Goal: Task Accomplishment & Management: Manage account settings

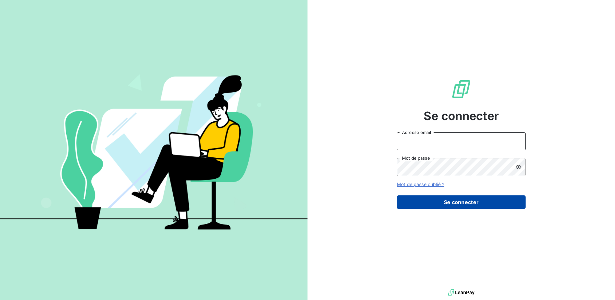
type input "[PERSON_NAME][EMAIL_ADDRESS][DOMAIN_NAME]"
click at [475, 199] on button "Se connecter" at bounding box center [461, 202] width 129 height 14
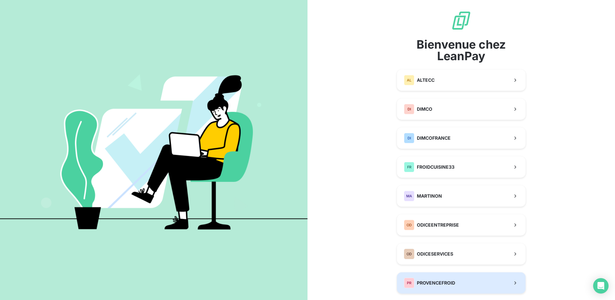
click at [461, 282] on button "PR PROVENCEFROID" at bounding box center [461, 282] width 129 height 21
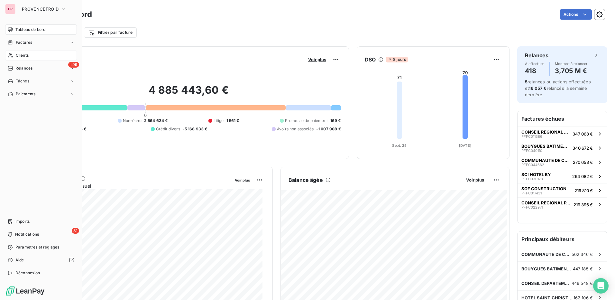
click at [34, 52] on div "Clients" at bounding box center [41, 55] width 72 height 10
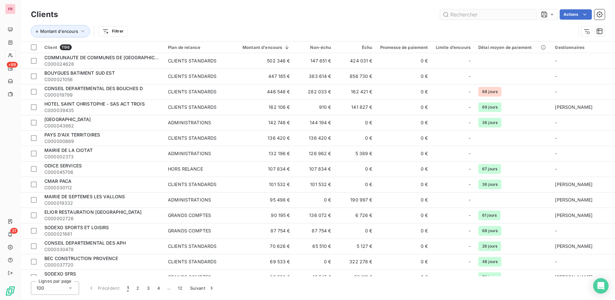
type input "je tel pas dispo - je duplique @"
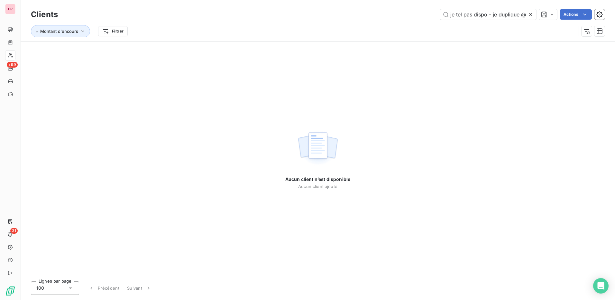
drag, startPoint x: 484, startPoint y: 16, endPoint x: 427, endPoint y: 14, distance: 56.9
click at [427, 14] on div "je tel pas dispo - je duplique @ Actions" at bounding box center [335, 14] width 539 height 10
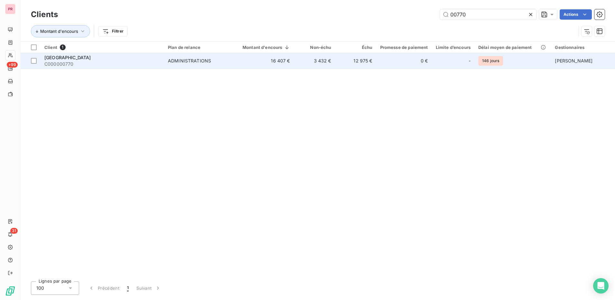
type input "00770"
click at [221, 63] on span "ADMINISTRATIONS" at bounding box center [197, 61] width 59 height 6
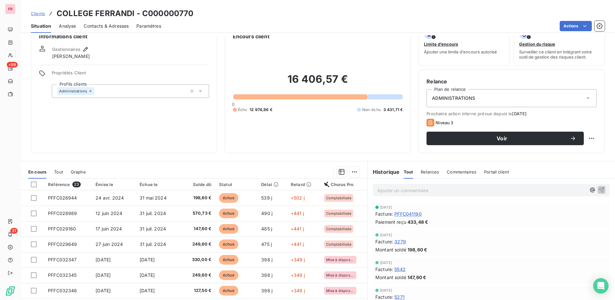
scroll to position [37, 0]
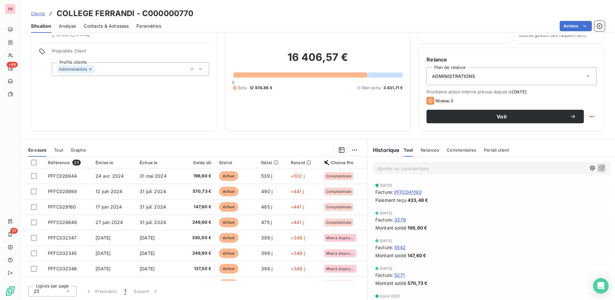
click at [432, 148] on span "Relances" at bounding box center [430, 149] width 18 height 5
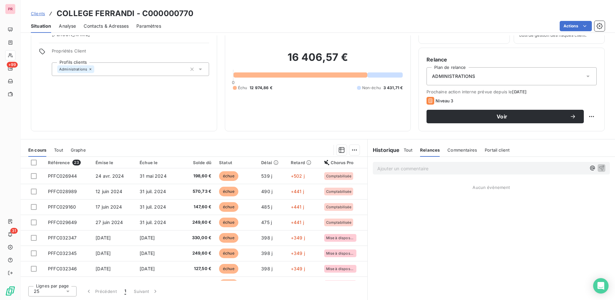
click at [428, 166] on p "Ajouter un commentaire ﻿" at bounding box center [481, 168] width 209 height 8
click at [598, 169] on icon "button" at bounding box center [601, 167] width 6 height 6
click at [455, 151] on span "Commentaires" at bounding box center [462, 149] width 30 height 5
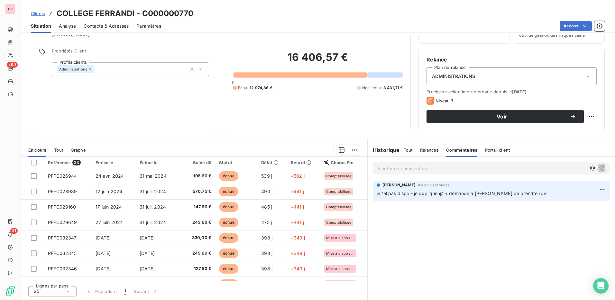
click at [425, 149] on span "Relances" at bounding box center [429, 149] width 18 height 5
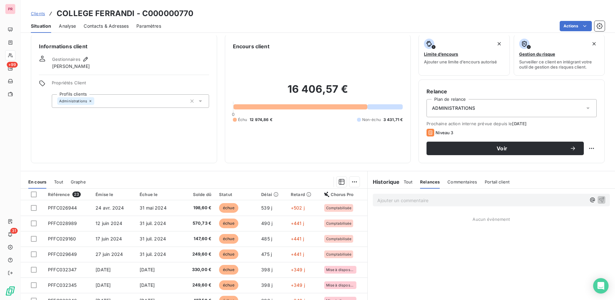
scroll to position [0, 0]
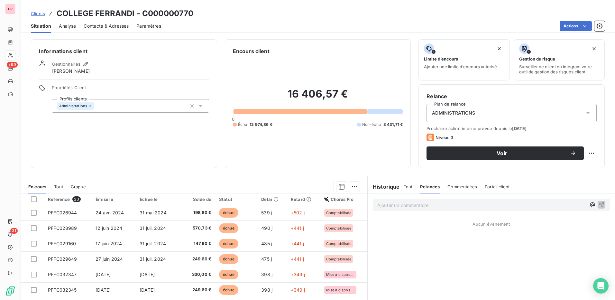
click at [35, 14] on span "Clients" at bounding box center [38, 13] width 14 height 5
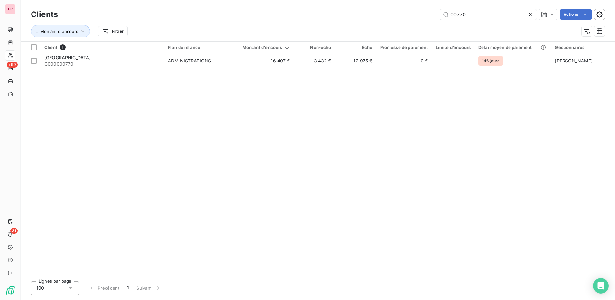
drag, startPoint x: 476, startPoint y: 17, endPoint x: 433, endPoint y: 13, distance: 43.6
click at [433, 13] on div "00770 Actions" at bounding box center [335, 14] width 539 height 10
type input "C000048306"
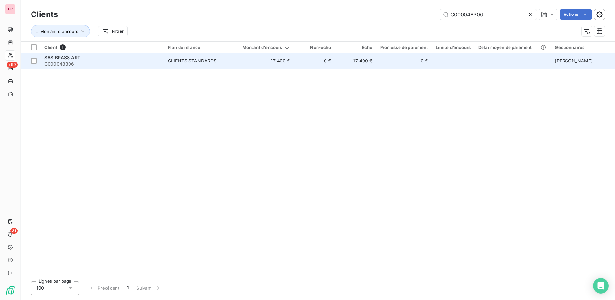
click at [147, 61] on span "C000048306" at bounding box center [102, 64] width 116 height 6
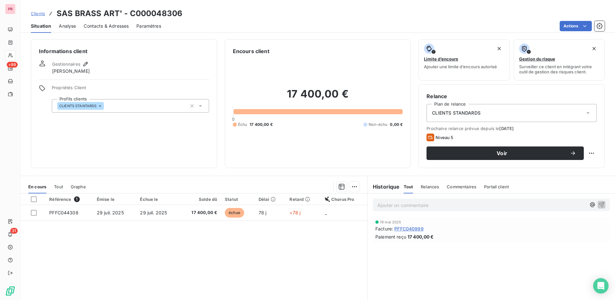
click at [406, 228] on span "PFFC040999" at bounding box center [408, 228] width 29 height 7
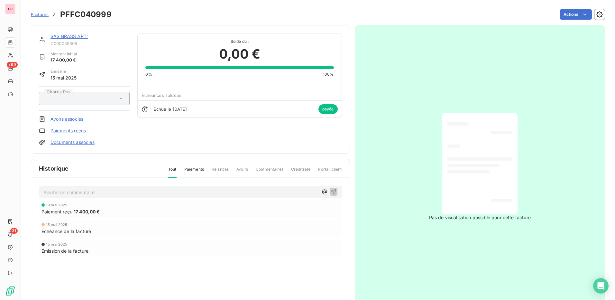
click at [222, 169] on span "Relances" at bounding box center [220, 171] width 17 height 11
click at [240, 169] on span "Avoirs" at bounding box center [242, 171] width 12 height 11
click at [262, 168] on span "Commentaires" at bounding box center [270, 171] width 28 height 11
click at [84, 131] on link "Paiements reçus" at bounding box center [67, 130] width 35 height 6
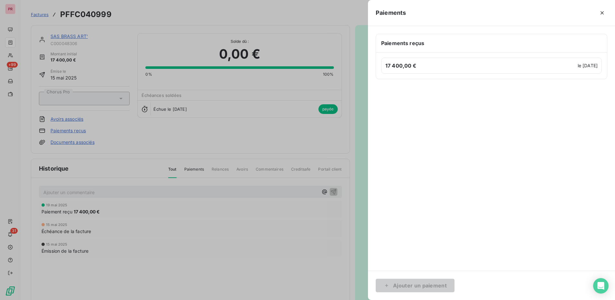
click at [477, 41] on h6 "Paiements reçus" at bounding box center [491, 43] width 221 height 8
click at [603, 12] on icon "button" at bounding box center [601, 12] width 3 height 3
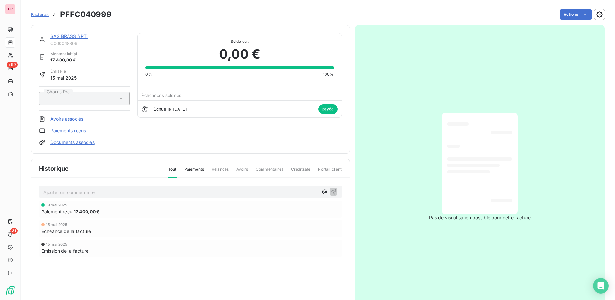
click at [36, 15] on span "Factures" at bounding box center [40, 14] width 18 height 5
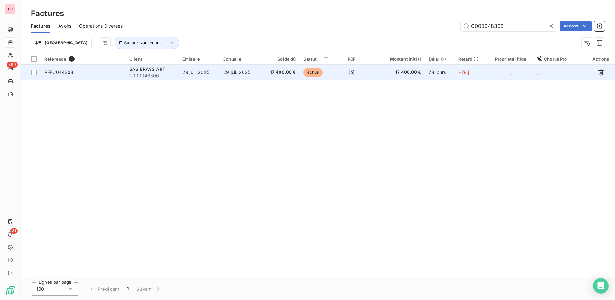
type input "C000048306"
click at [105, 74] on span "PFFC044308" at bounding box center [82, 72] width 77 height 6
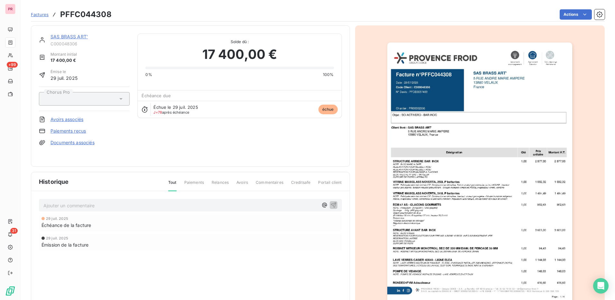
scroll to position [1, 0]
click at [76, 38] on link "SAS BRASS ART'" at bounding box center [68, 35] width 37 height 5
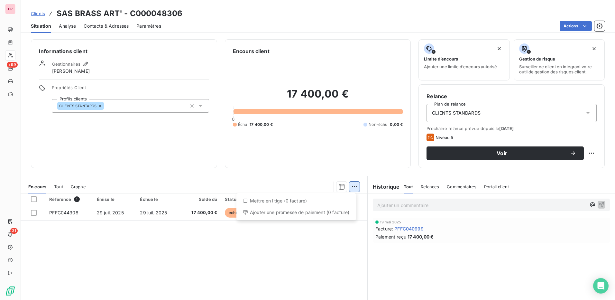
click at [352, 186] on html "PR +99 31 Clients SAS BRASS ART' - C000048306 Situation Analyse Contacts & Adre…" at bounding box center [307, 150] width 615 height 300
click at [314, 211] on div "Ajouter une promesse de paiement (0 facture)" at bounding box center [296, 212] width 114 height 10
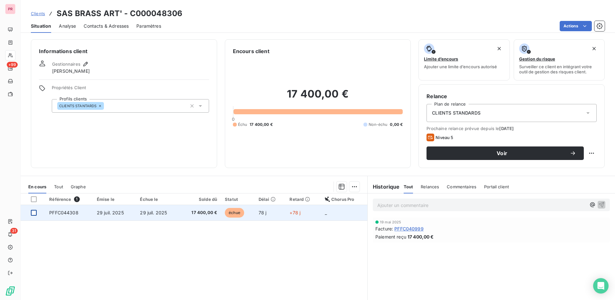
click at [33, 214] on div at bounding box center [34, 213] width 6 height 6
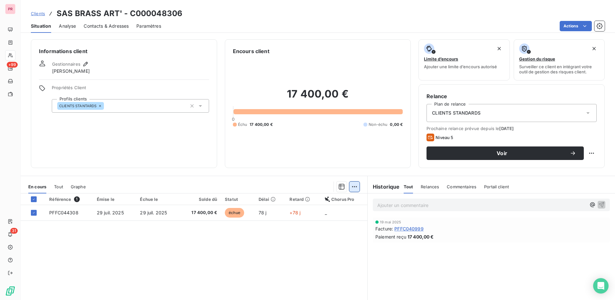
click at [352, 186] on html "PR +99 31 Clients SAS BRASS ART' - C000048306 Situation Analyse Contacts & Adre…" at bounding box center [307, 150] width 615 height 300
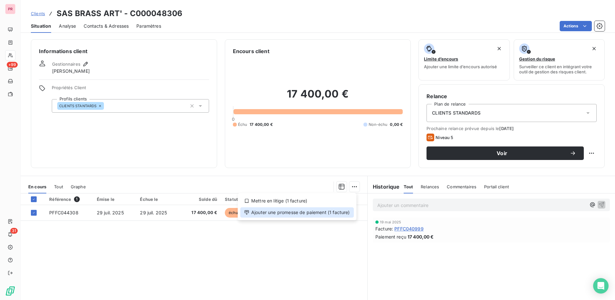
click at [289, 215] on div "Ajouter une promesse de paiement (1 facture)" at bounding box center [297, 212] width 114 height 10
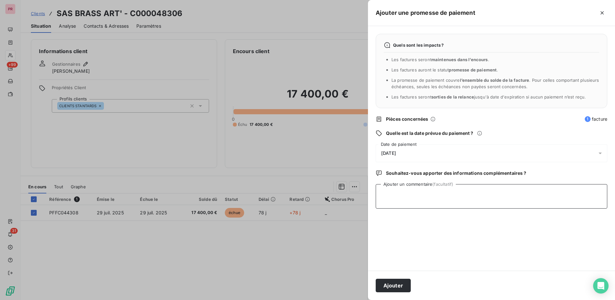
click at [427, 197] on textarea "Ajouter un commentaire (facultatif)" at bounding box center [492, 196] width 232 height 24
type textarea "recu cheque 15.10"
click at [424, 152] on div "[DATE]" at bounding box center [492, 153] width 232 height 18
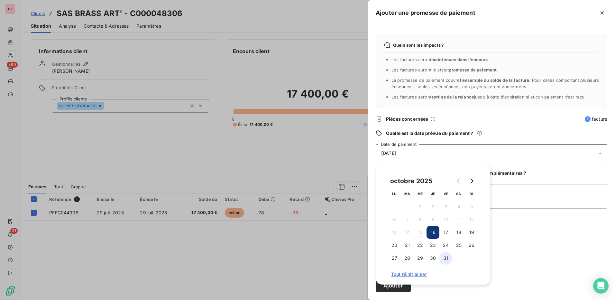
click at [446, 260] on button "31" at bounding box center [445, 257] width 13 height 13
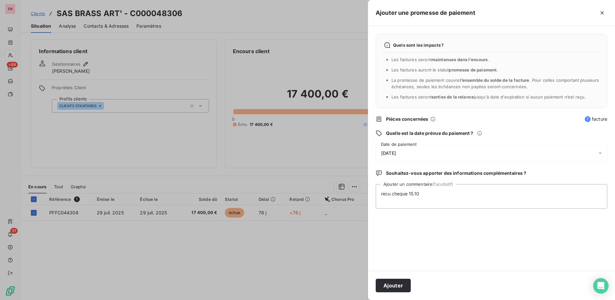
click at [576, 256] on div "Quels sont les impacts ? Les factures seront maintenues dans l’encours . Les fa…" at bounding box center [491, 148] width 247 height 244
click at [398, 284] on button "Ajouter" at bounding box center [393, 286] width 35 height 14
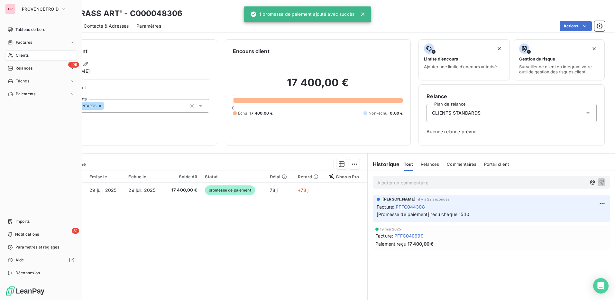
click at [42, 57] on div "Clients" at bounding box center [41, 55] width 72 height 10
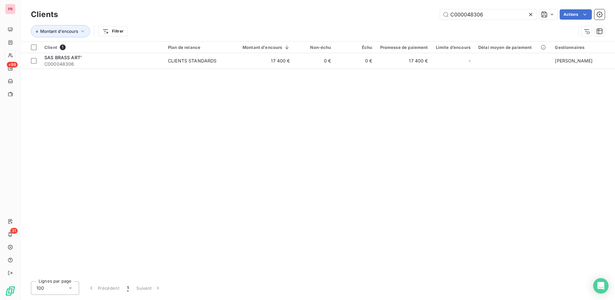
drag, startPoint x: 499, startPoint y: 16, endPoint x: 385, endPoint y: 15, distance: 113.8
click at [385, 15] on div "C000048306 Actions" at bounding box center [335, 14] width 539 height 10
type input "C000019660"
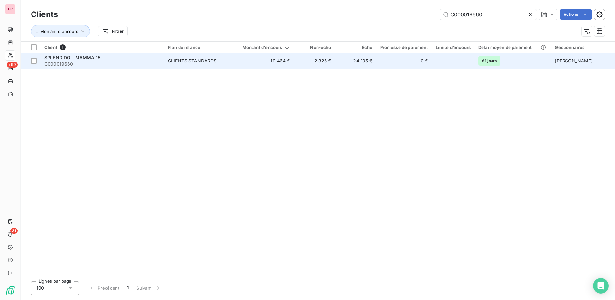
click at [131, 62] on span "C000019660" at bounding box center [102, 64] width 116 height 6
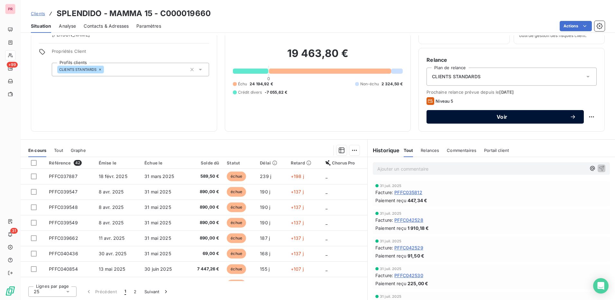
scroll to position [37, 0]
